Goal: Information Seeking & Learning: Stay updated

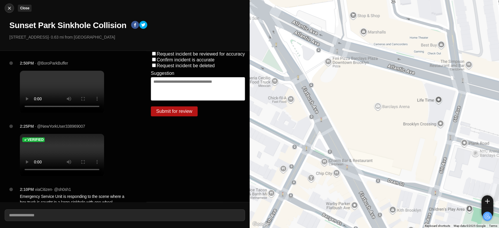
click at [8, 6] on img at bounding box center [9, 8] width 6 height 6
select select "*"
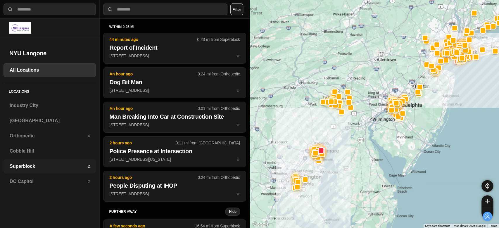
click at [30, 167] on h3 "Superblock" at bounding box center [49, 166] width 78 height 7
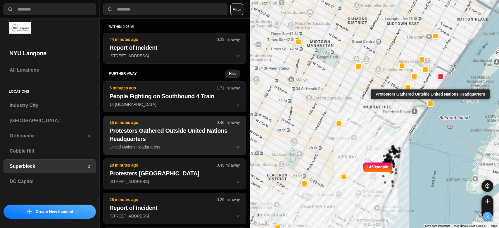
click at [176, 142] on h2 "Protestors Gathered Outside United Nations Headquarters" at bounding box center [174, 134] width 130 height 16
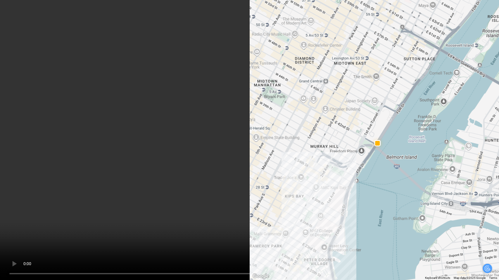
scroll to position [70, 0]
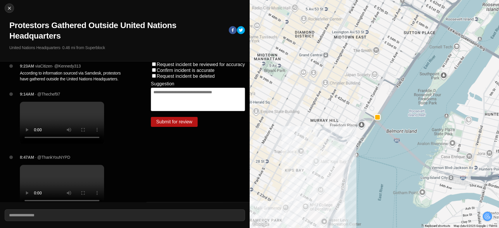
click at [58, 192] on video at bounding box center [62, 186] width 84 height 42
click at [67, 124] on video at bounding box center [62, 123] width 84 height 42
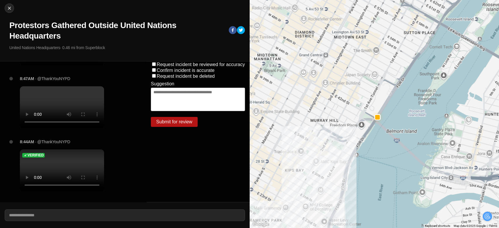
scroll to position [0, 0]
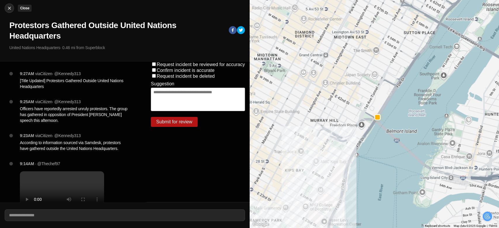
click at [8, 8] on img at bounding box center [9, 8] width 6 height 6
select select "*"
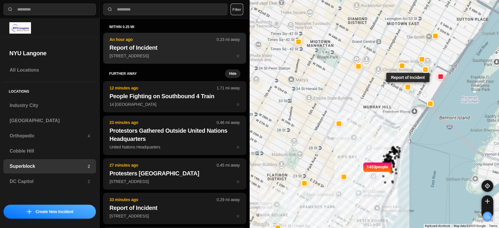
click at [179, 54] on p "[STREET_ADDRESS] ☆" at bounding box center [174, 56] width 130 height 6
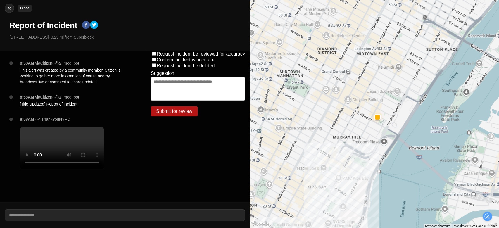
click at [8, 5] on img at bounding box center [9, 8] width 6 height 6
select select "*"
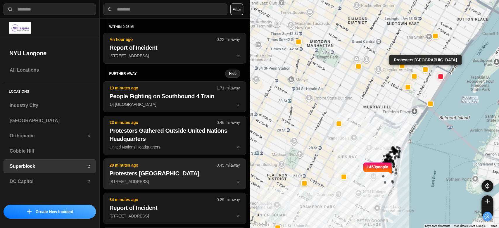
click at [175, 176] on h2 "Protesters [GEOGRAPHIC_DATA]" at bounding box center [174, 173] width 130 height 8
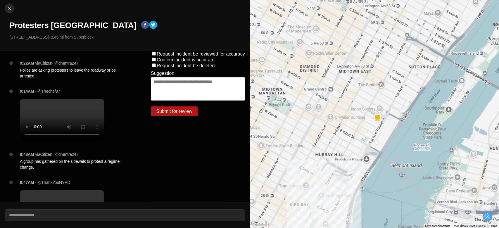
click at [68, 120] on video at bounding box center [62, 120] width 84 height 42
click at [7, 9] on img at bounding box center [9, 8] width 6 height 6
select select "*"
